Goal: Ask a question

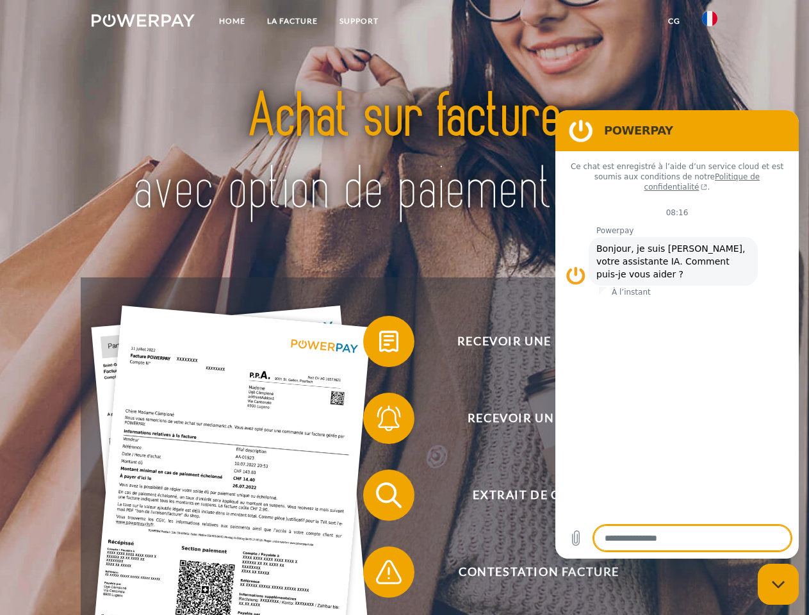
click at [143, 22] on img at bounding box center [143, 20] width 103 height 13
click at [709, 22] on img at bounding box center [709, 18] width 15 height 15
click at [674, 21] on link "CG" at bounding box center [674, 21] width 34 height 23
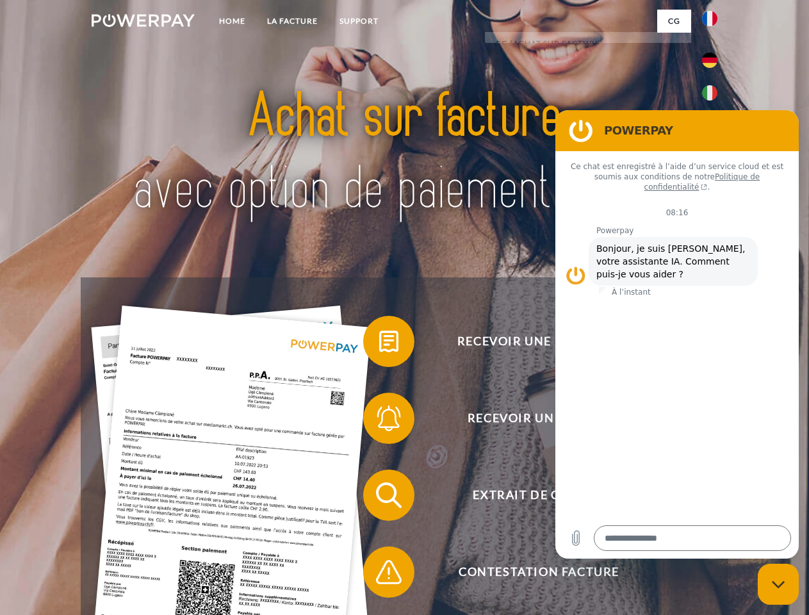
click at [379, 344] on span at bounding box center [369, 341] width 64 height 64
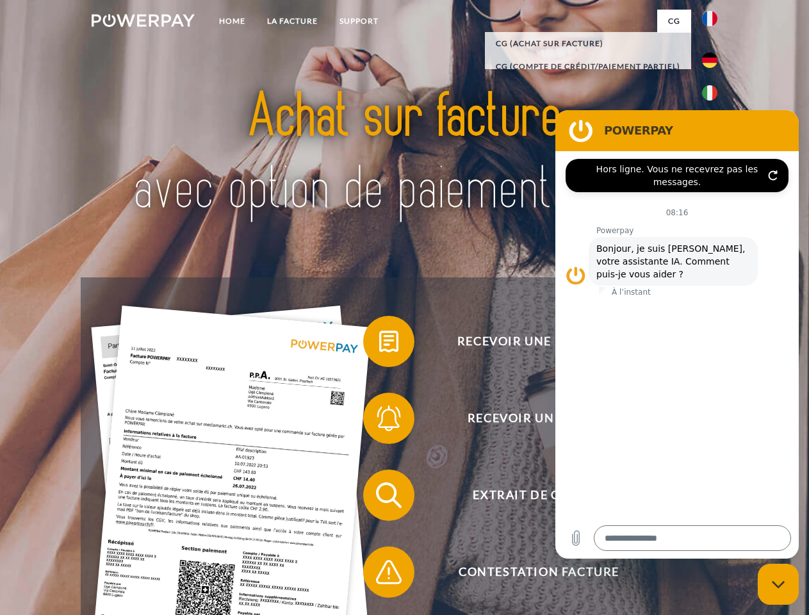
click at [379, 421] on span at bounding box center [369, 418] width 64 height 64
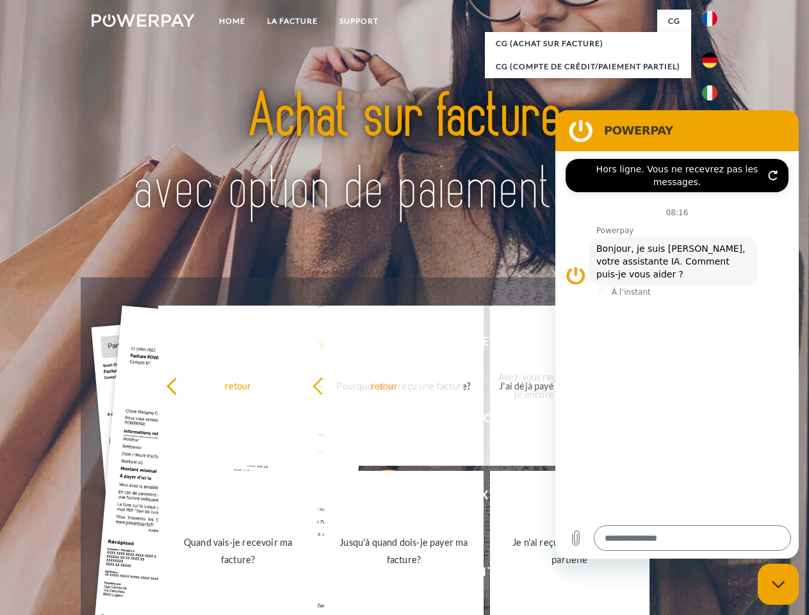
click at [379, 497] on link "Jusqu'à quand dois-je payer ma facture?" at bounding box center [403, 551] width 159 height 160
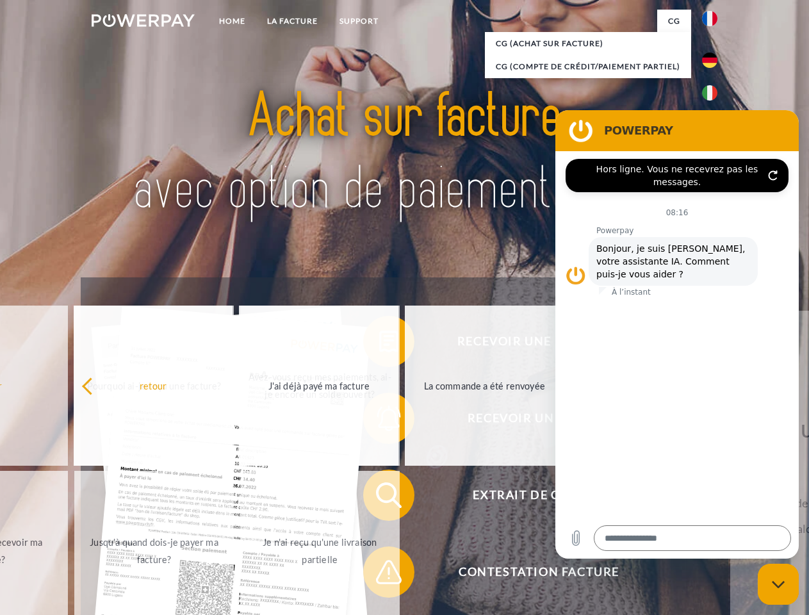
click at [379, 574] on span at bounding box center [369, 572] width 64 height 64
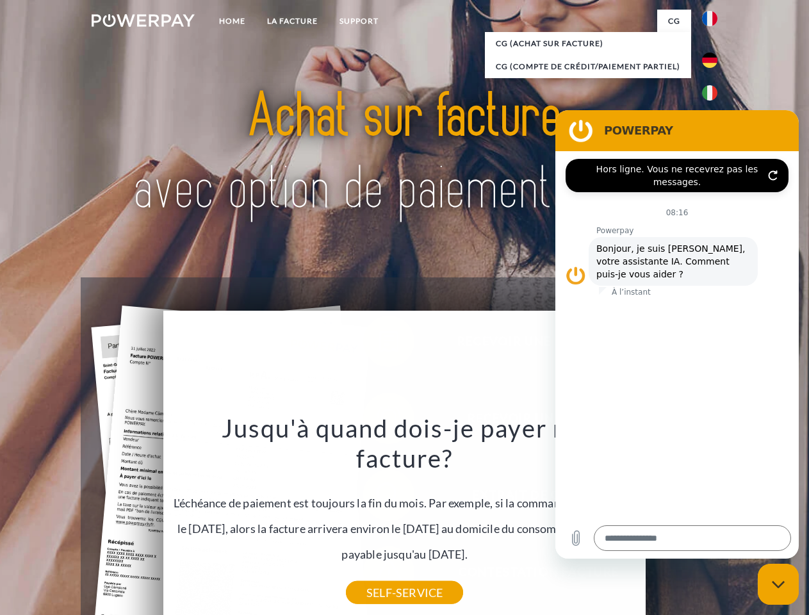
click at [778, 584] on icon "Fermer la fenêtre de messagerie" at bounding box center [778, 584] width 13 height 8
type textarea "*"
